Goal: Navigation & Orientation: Find specific page/section

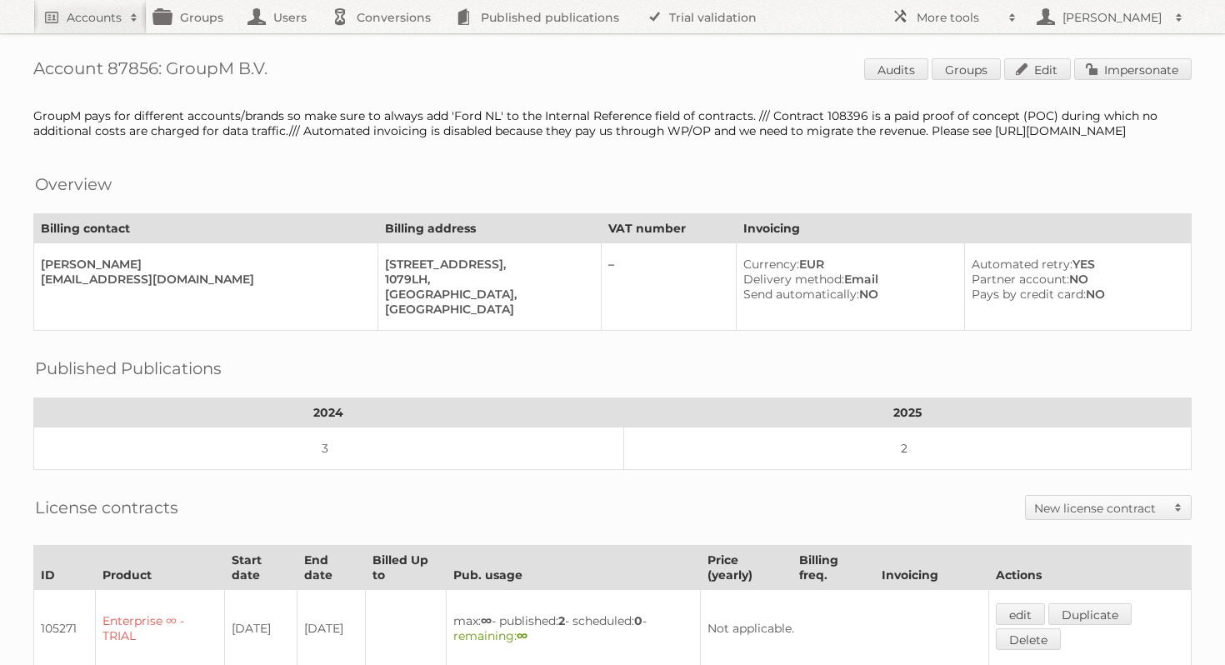
scroll to position [714, 0]
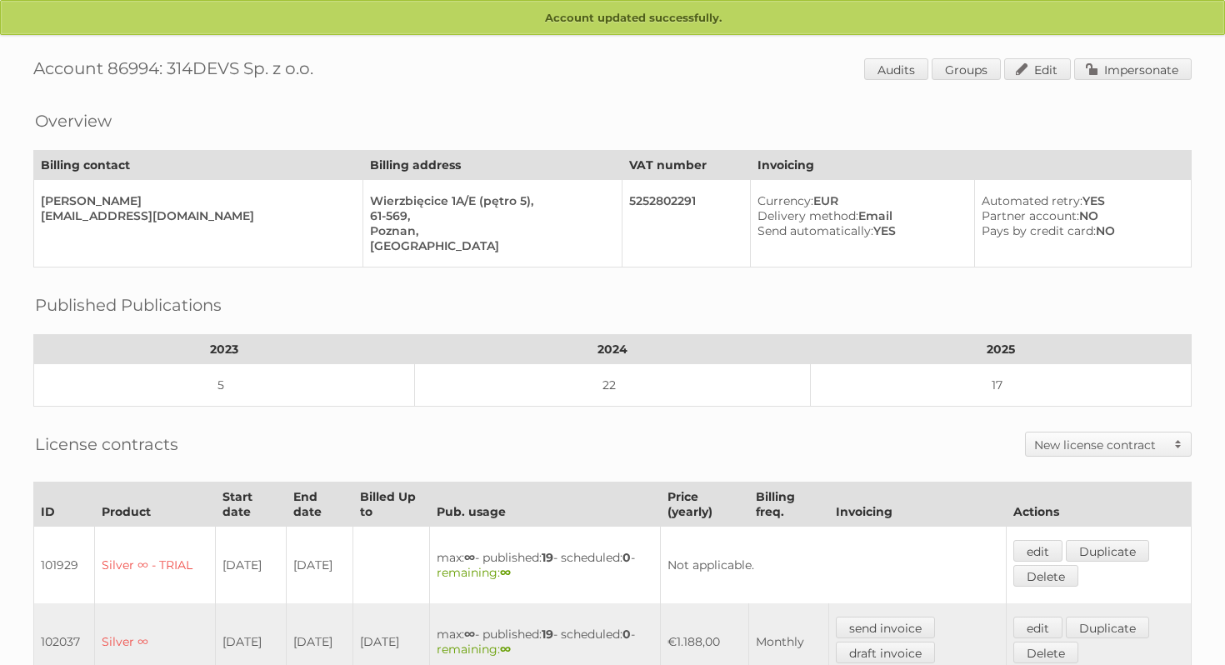
scroll to position [663, 0]
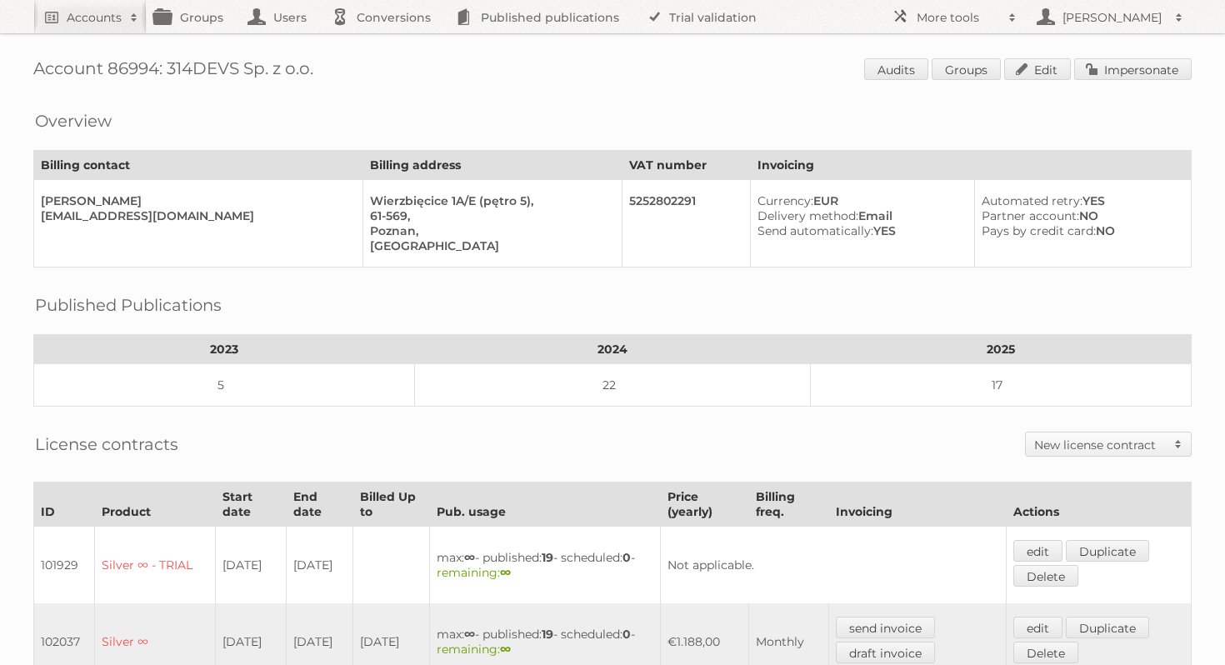
scroll to position [663, 0]
